Goal: Check status: Check status

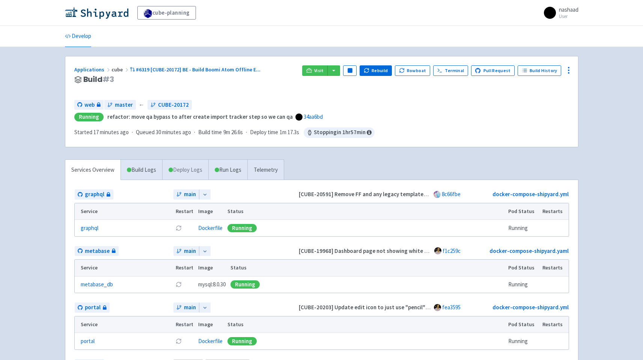
click at [195, 172] on link "Deploy Logs" at bounding box center [185, 170] width 46 height 21
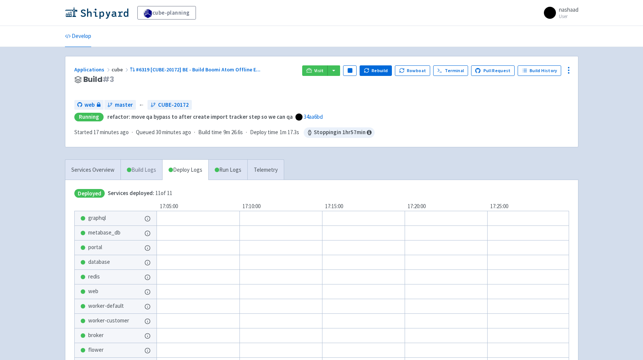
click at [148, 172] on link "Build Logs" at bounding box center [141, 170] width 41 height 21
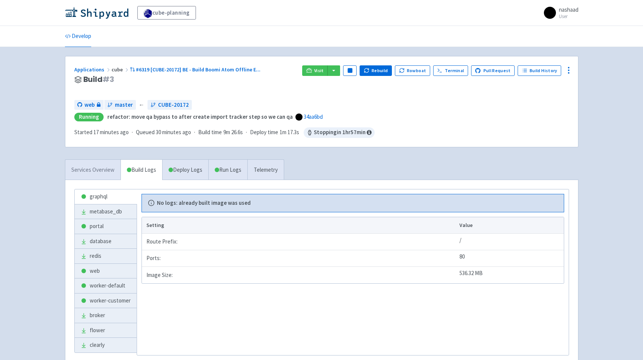
click at [105, 170] on link "Services Overview" at bounding box center [92, 170] width 55 height 21
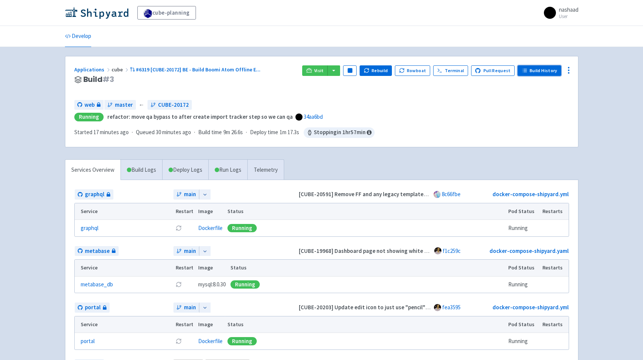
click at [550, 73] on link "Build History" at bounding box center [540, 70] width 44 height 11
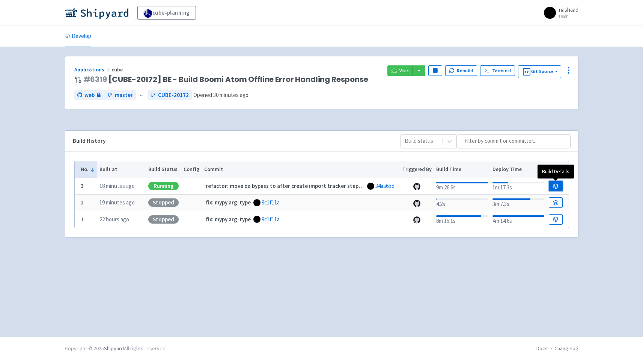
click at [557, 187] on icon at bounding box center [556, 186] width 6 height 6
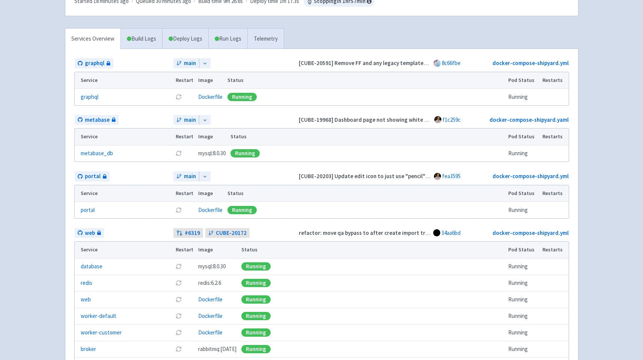
scroll to position [142, 0]
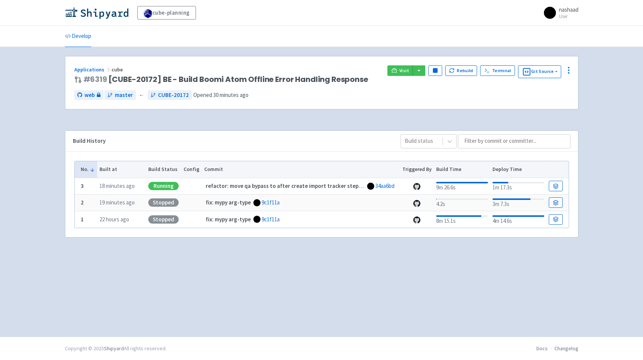
click at [290, 276] on div "Applications cube # 6319 [CUBE-20172] BE - Build Boomi Atom Offline Error Handl…" at bounding box center [322, 191] width 514 height 271
click at [402, 72] on span "Visit" at bounding box center [404, 71] width 10 height 6
